Goal: Book appointment/travel/reservation

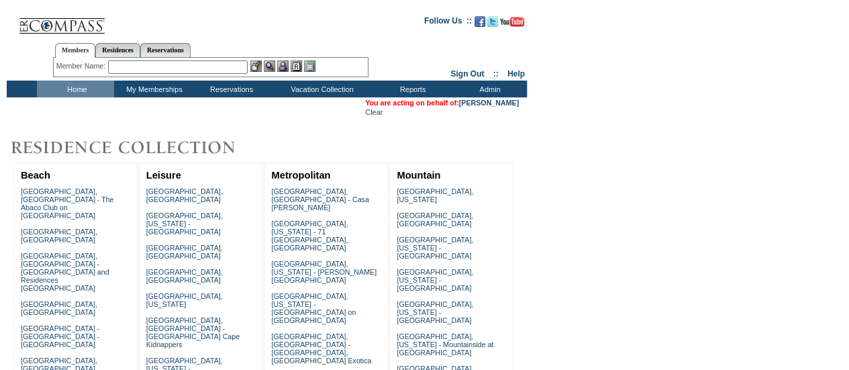
scroll to position [125, 0]
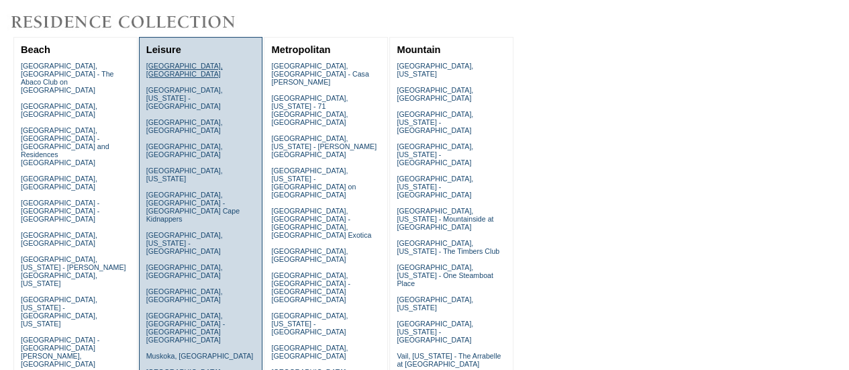
click at [190, 66] on link "[GEOGRAPHIC_DATA], [GEOGRAPHIC_DATA]" at bounding box center [184, 70] width 76 height 16
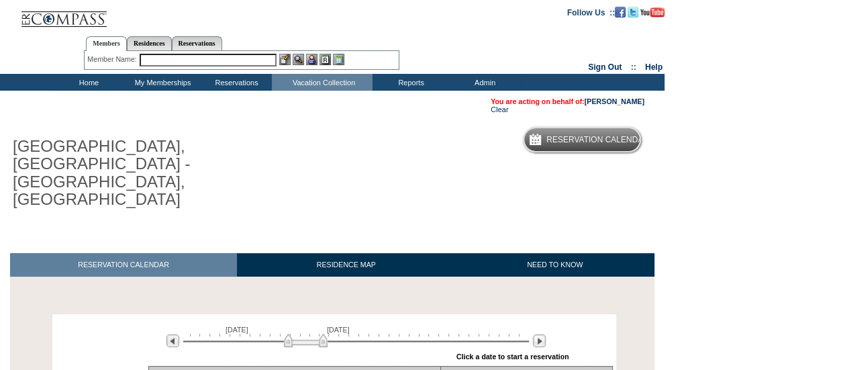
scroll to position [97, 0]
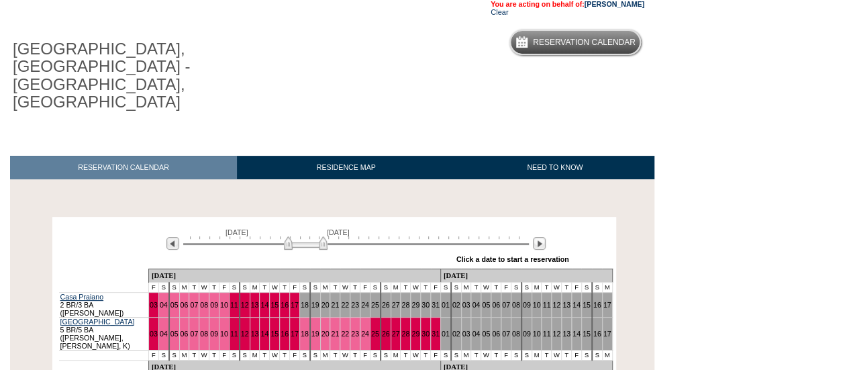
click at [164, 236] on div at bounding box center [170, 243] width 21 height 15
click at [166, 237] on img at bounding box center [172, 243] width 13 height 13
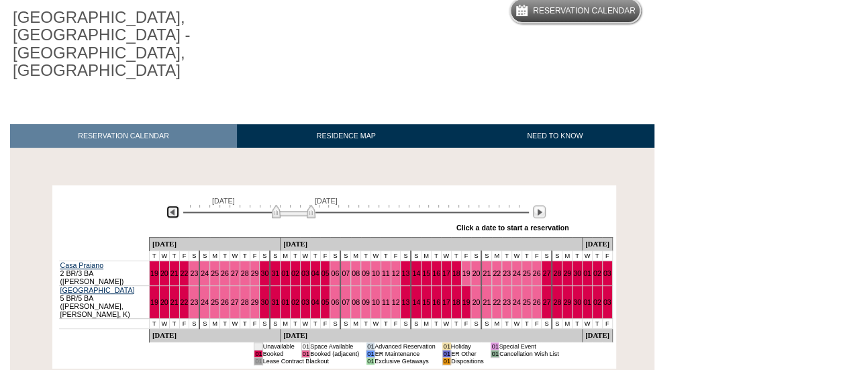
scroll to position [129, 0]
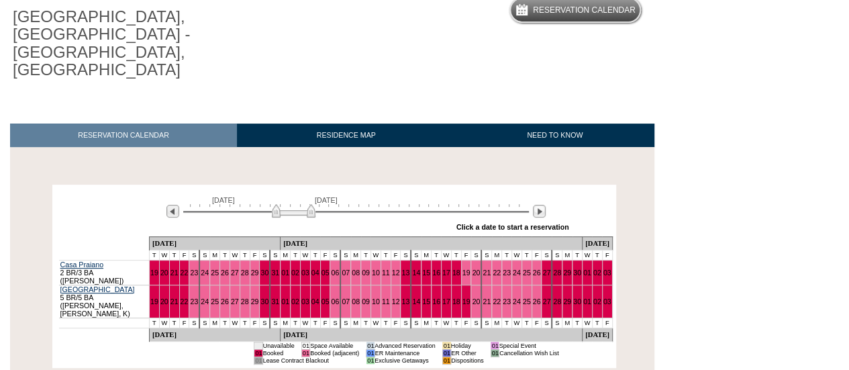
click at [137, 219] on div at bounding box center [112, 223] width 107 height 8
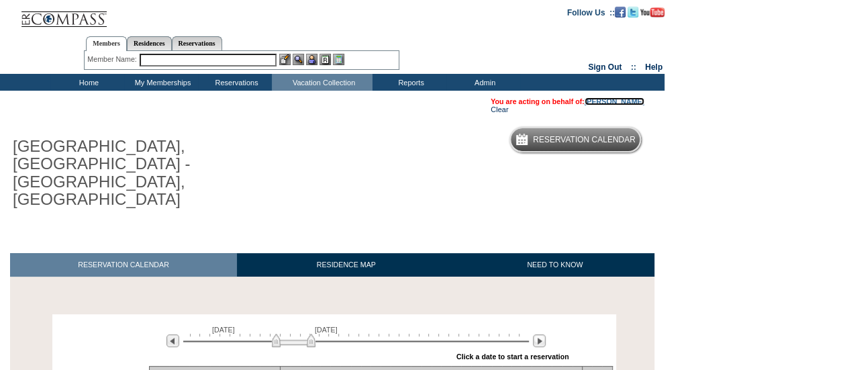
click at [627, 103] on link "[PERSON_NAME]" at bounding box center [614, 101] width 60 height 8
